Goal: Task Accomplishment & Management: Complete application form

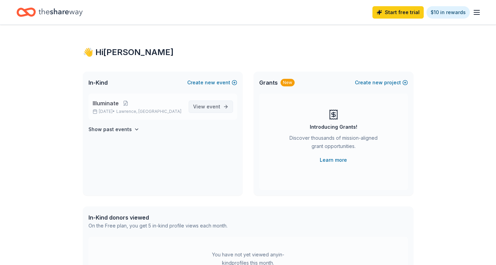
click at [216, 112] on link "View event" at bounding box center [211, 107] width 44 height 12
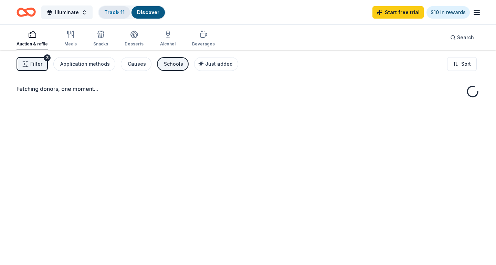
click at [120, 11] on link "Track · 11" at bounding box center [114, 12] width 20 height 6
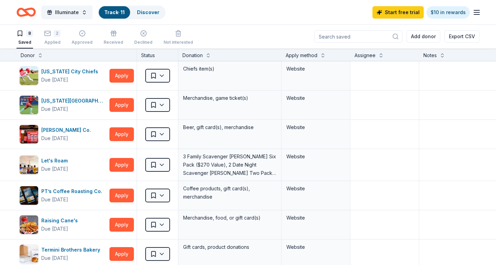
click at [27, 12] on icon "Home" at bounding box center [29, 12] width 11 height 7
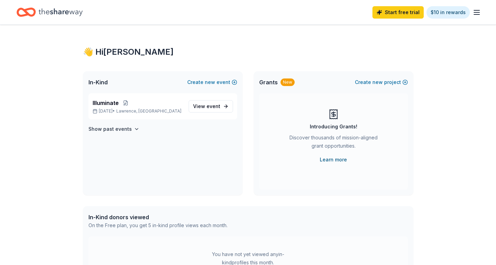
click at [344, 160] on link "Learn more" at bounding box center [333, 160] width 27 height 8
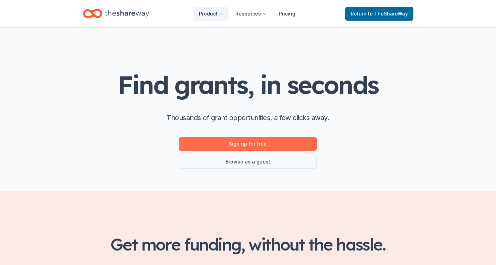
click at [268, 142] on link "Sign up for free" at bounding box center [248, 144] width 138 height 14
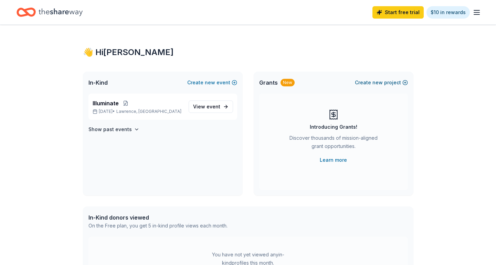
click at [371, 85] on button "Create new project" at bounding box center [381, 82] width 53 height 8
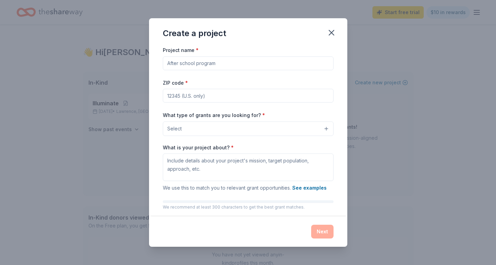
click at [203, 61] on input "Project name *" at bounding box center [248, 63] width 171 height 14
type input "Makerspace"
click at [177, 103] on div "Project name * Makerspace ZIP code * What type of grants are you looking for? *…" at bounding box center [248, 140] width 171 height 189
click at [177, 95] on input "ZIP code *" at bounding box center [248, 96] width 171 height 14
type input "66046"
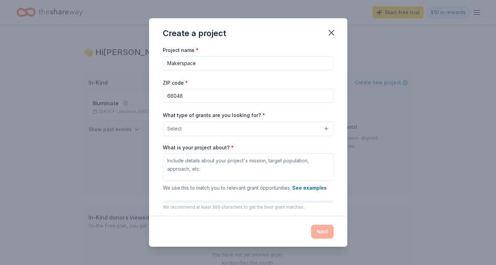
click at [176, 129] on span "Select" at bounding box center [174, 129] width 14 height 8
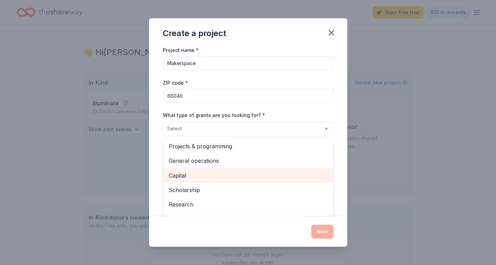
click at [183, 176] on span "Capital" at bounding box center [248, 175] width 159 height 9
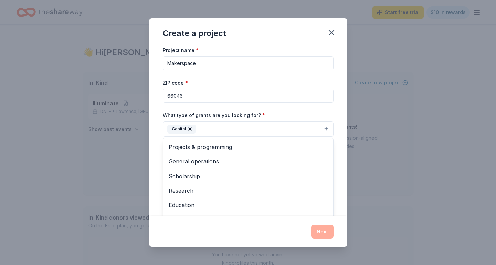
drag, startPoint x: 201, startPoint y: 60, endPoint x: 153, endPoint y: 54, distance: 48.6
click at [153, 54] on div "Project name * Makerspace ZIP code * 66046 What type of grants are you looking …" at bounding box center [248, 131] width 198 height 171
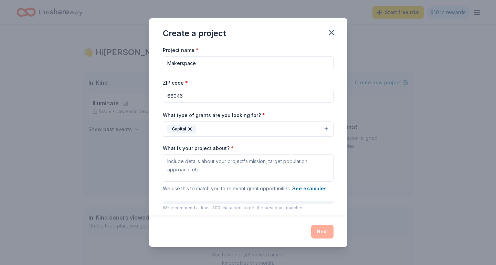
drag, startPoint x: 198, startPoint y: 64, endPoint x: 139, endPoint y: 56, distance: 59.4
click at [139, 56] on div "Create a project Project name * Makerspace ZIP code * 66046 What type of grants…" at bounding box center [248, 132] width 496 height 265
type input "Purchase"
click at [222, 165] on textarea "What is your project about? *" at bounding box center [248, 168] width 171 height 28
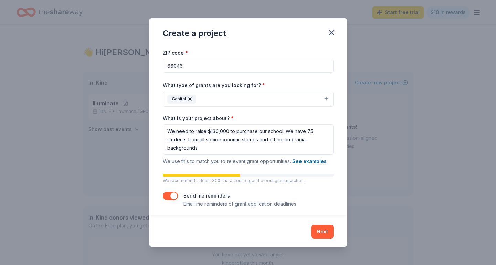
click at [173, 194] on button "button" at bounding box center [170, 196] width 15 height 8
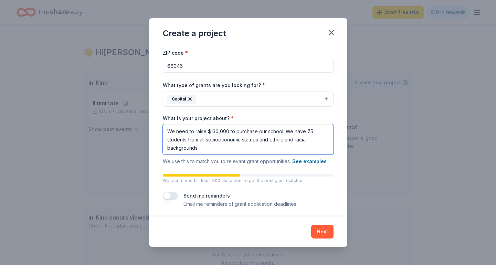
click at [220, 149] on textarea "We need to raise $130,000 to purchase our school. We have 75 students from all …" at bounding box center [248, 139] width 171 height 30
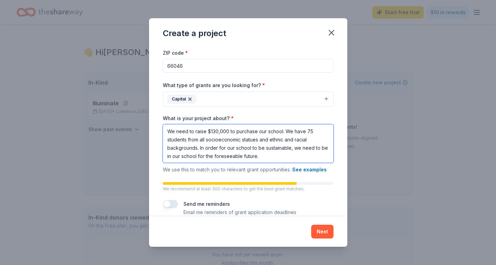
type textarea "We need to raise $130,000 to purchase our school. We have 75 students from all …"
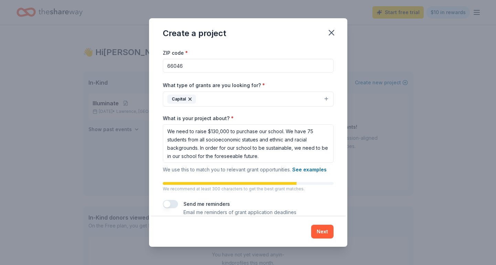
click at [328, 239] on div "Next" at bounding box center [248, 232] width 198 height 30
click at [324, 235] on button "Next" at bounding box center [322, 232] width 22 height 14
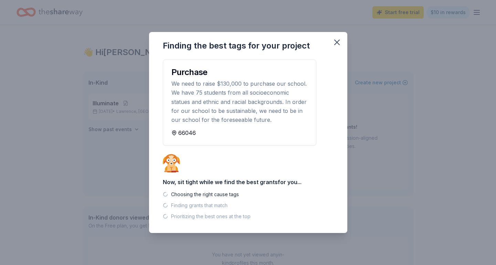
scroll to position [0, 0]
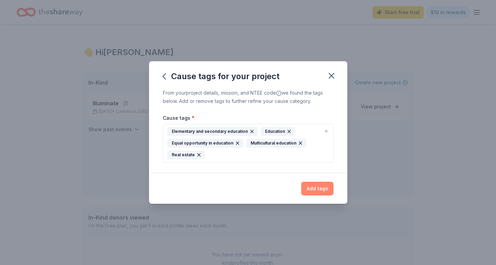
click at [317, 189] on button "Add tags" at bounding box center [317, 189] width 32 height 14
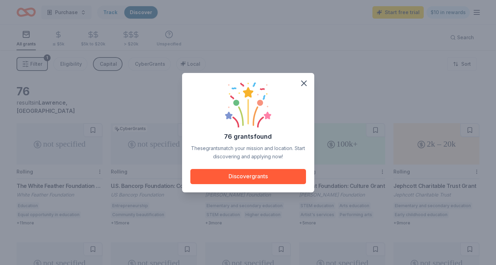
drag, startPoint x: 303, startPoint y: 81, endPoint x: 265, endPoint y: 135, distance: 66.4
click at [266, 134] on div "76 grants found These grants match your mission and location. Start discovering…" at bounding box center [248, 132] width 132 height 119
click at [244, 172] on button "Discover grants" at bounding box center [248, 176] width 116 height 15
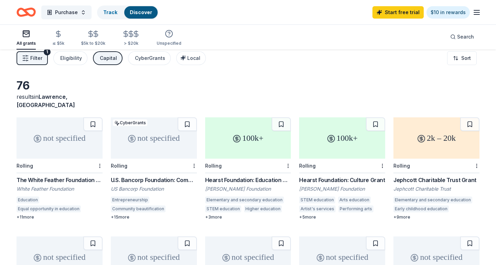
scroll to position [8, 0]
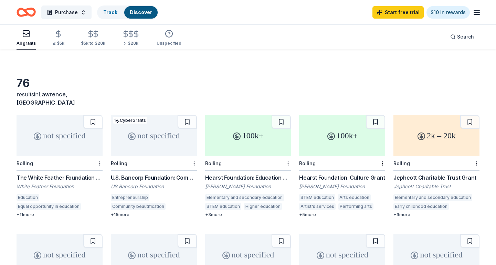
click at [91, 115] on button at bounding box center [92, 122] width 19 height 14
click at [190, 115] on button at bounding box center [187, 122] width 19 height 14
click at [281, 120] on button at bounding box center [281, 122] width 19 height 14
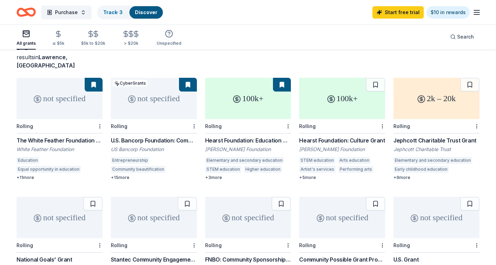
scroll to position [46, 0]
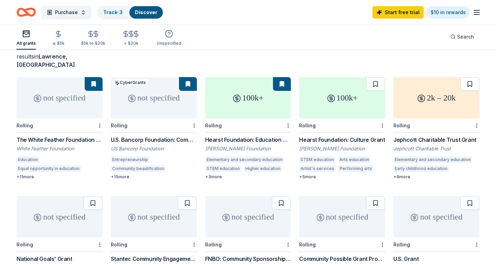
click at [469, 77] on button at bounding box center [469, 84] width 19 height 14
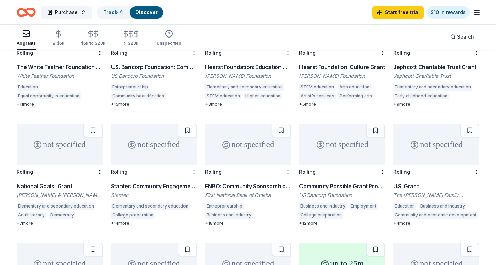
scroll to position [120, 0]
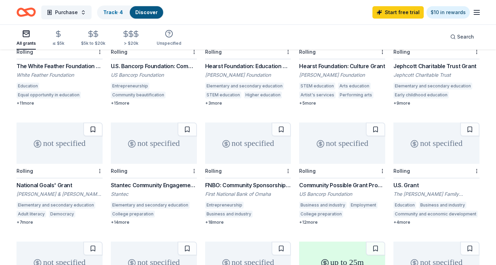
click at [88, 126] on button at bounding box center [92, 130] width 19 height 14
click at [189, 127] on button at bounding box center [187, 130] width 19 height 14
click at [286, 123] on button at bounding box center [281, 130] width 19 height 14
click at [377, 124] on button at bounding box center [375, 130] width 19 height 14
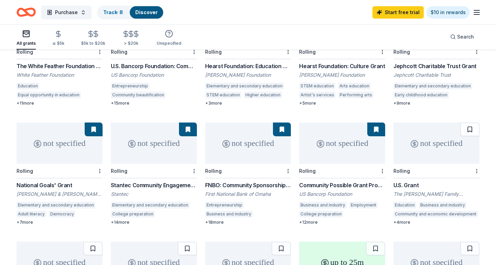
click at [468, 125] on button at bounding box center [469, 130] width 19 height 14
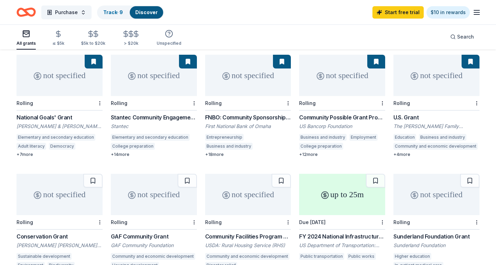
scroll to position [188, 0]
click at [88, 177] on button at bounding box center [92, 180] width 19 height 14
click at [190, 173] on button at bounding box center [187, 180] width 19 height 14
click at [283, 173] on button at bounding box center [281, 180] width 19 height 14
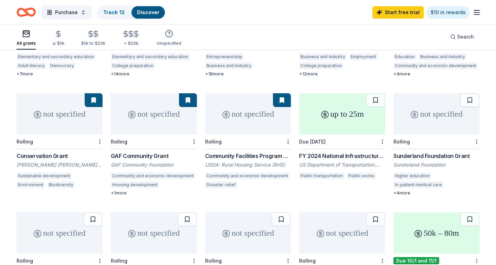
scroll to position [273, 0]
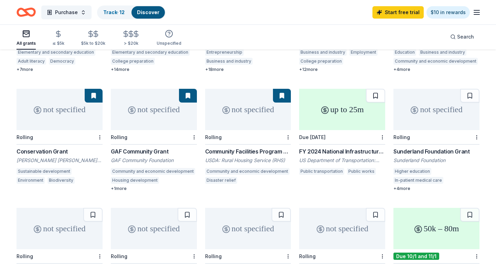
click at [377, 89] on button at bounding box center [375, 96] width 19 height 14
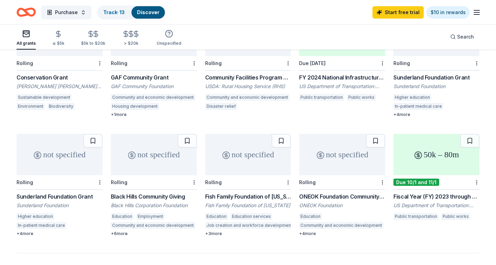
scroll to position [348, 0]
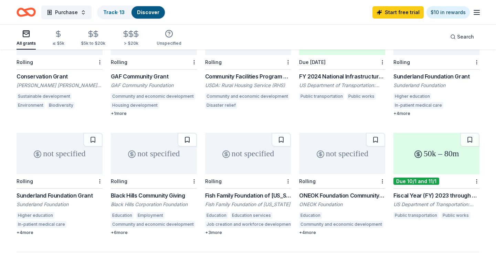
click at [188, 133] on button at bounding box center [187, 140] width 19 height 14
click at [278, 137] on button at bounding box center [281, 140] width 19 height 14
click at [375, 133] on button at bounding box center [375, 140] width 19 height 14
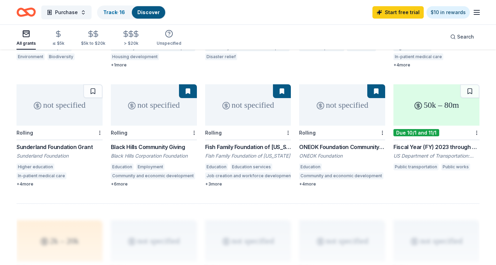
scroll to position [397, 0]
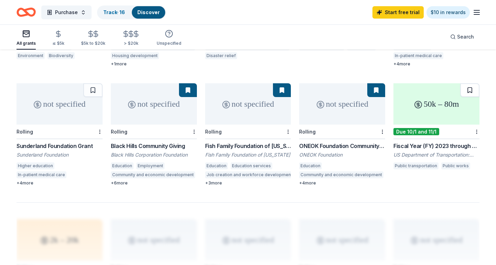
click at [465, 83] on button at bounding box center [469, 90] width 19 height 14
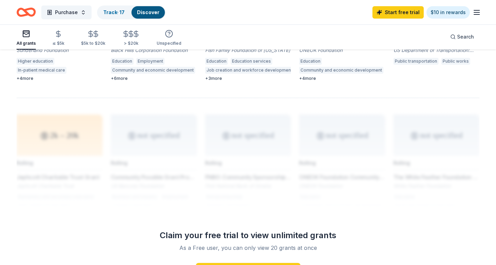
scroll to position [603, 0]
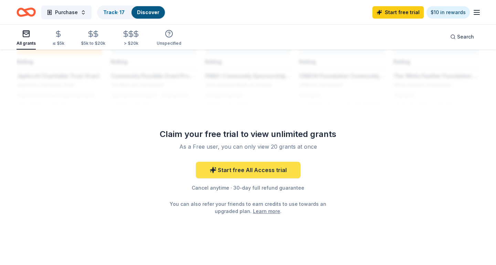
click at [265, 164] on link "Start free All Access trial" at bounding box center [248, 170] width 105 height 17
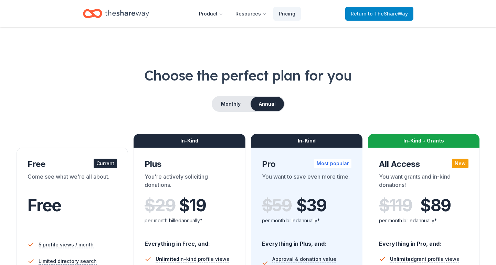
click at [361, 13] on span "Return to TheShareWay" at bounding box center [379, 14] width 57 height 8
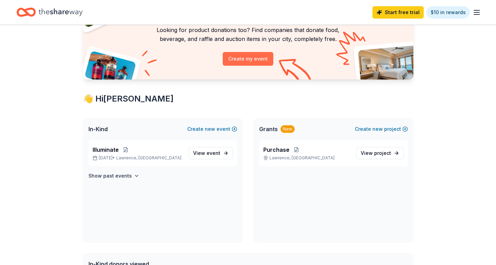
scroll to position [59, 0]
click at [366, 156] on span "View project" at bounding box center [376, 153] width 30 height 8
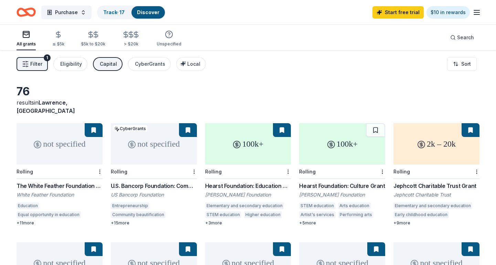
click at [135, 182] on div "U.S. Bancorp Foundation: Community Possible Grant Program" at bounding box center [154, 186] width 86 height 8
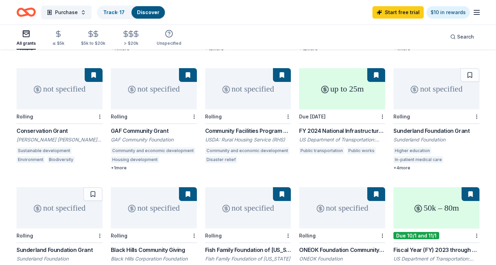
scroll to position [305, 0]
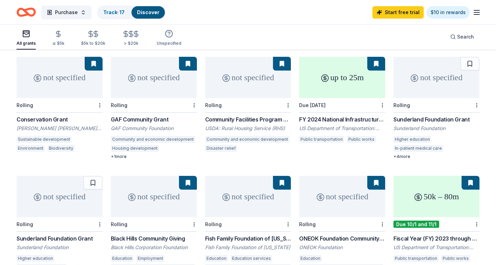
click at [327, 115] on div "FY 2024 National Infrastructure Investments" at bounding box center [342, 119] width 86 height 8
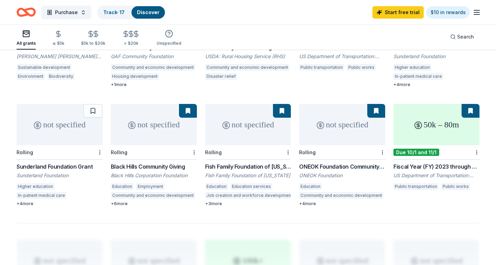
scroll to position [380, 0]
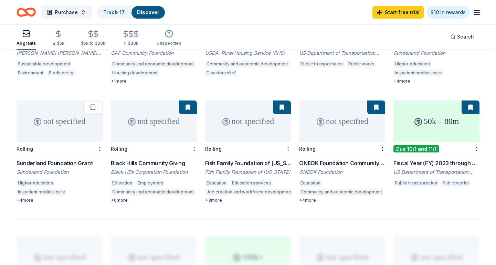
click at [158, 150] on div "not specified Rolling Black Hills Community Giving Black Hills Corporation Foun…" at bounding box center [154, 152] width 86 height 103
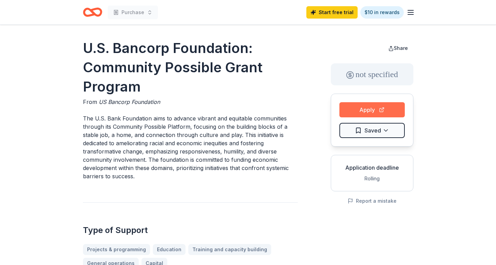
click at [373, 106] on button "Apply" at bounding box center [371, 109] width 65 height 15
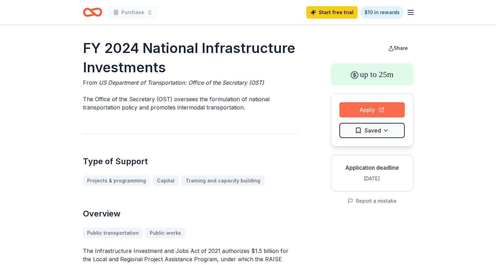
click at [378, 109] on button "Apply" at bounding box center [371, 109] width 65 height 15
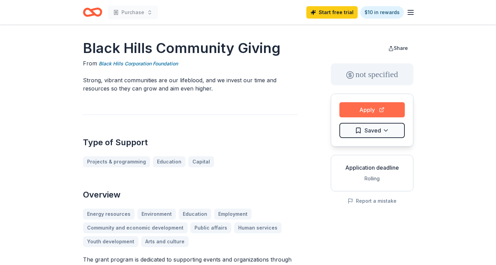
click at [362, 117] on button "Apply" at bounding box center [371, 109] width 65 height 15
